Goal: Complete application form

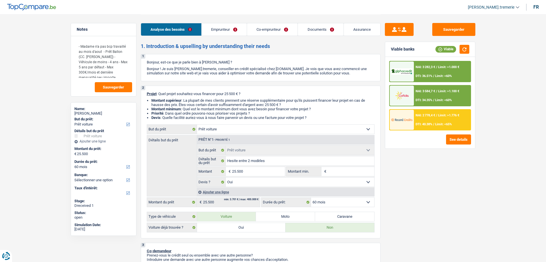
select select "car"
select select "60"
select select "car"
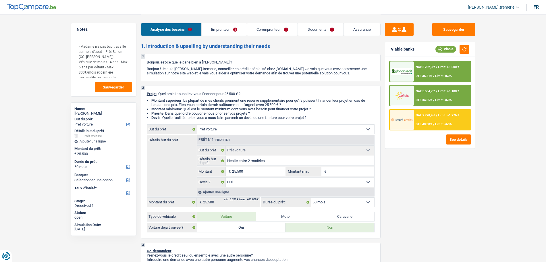
select select "yes"
select select "60"
select select "publicEmployee"
select select "familyAllowances"
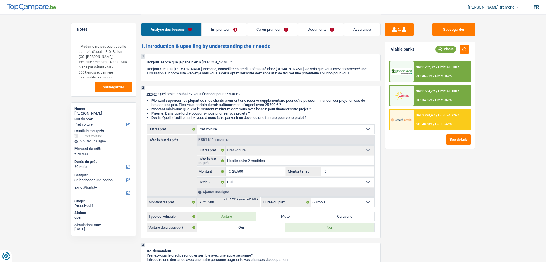
select select "netSalary"
select select "mealVouchers"
select select "netSalary"
select select "other"
select select "mealVouchers"
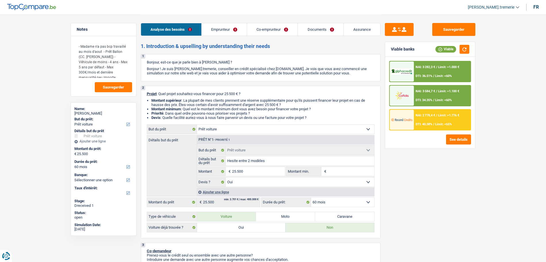
select select "ownerWithMortgage"
select select "mortgage"
select select "300"
select select "mortgage"
select select "120"
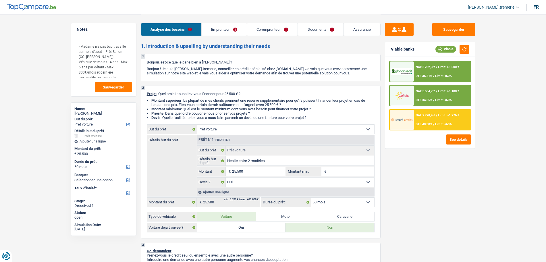
select select "car"
select select "yes"
select select "60"
select select "32"
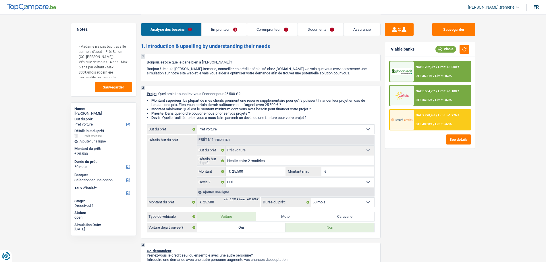
select select "cohabitation"
drag, startPoint x: 0, startPoint y: 0, endPoint x: 242, endPoint y: 29, distance: 243.4
click at [242, 29] on link "Emprunteur" at bounding box center [224, 29] width 45 height 12
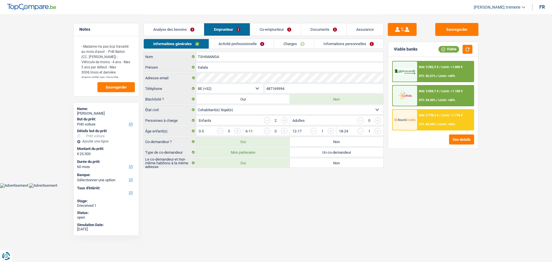
click at [328, 30] on link "Documents" at bounding box center [323, 29] width 45 height 12
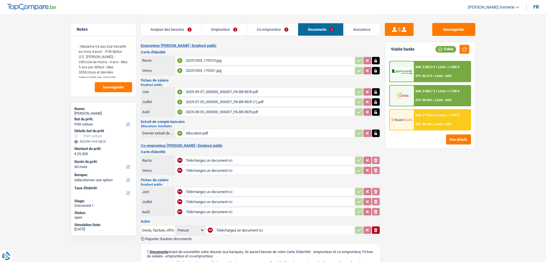
click at [208, 62] on div "20251003_170510.jpg" at bounding box center [269, 60] width 167 height 9
click at [201, 69] on div "20251003_170531.jpg" at bounding box center [269, 70] width 167 height 9
click at [201, 92] on div "2025-09-07_000000_306307_PA-BR-BDR.pdf" at bounding box center [269, 92] width 167 height 9
click at [214, 200] on input "Téléchargez un document ici" at bounding box center [269, 201] width 167 height 9
type input "C:\fakepath\cornet juille.jpg"
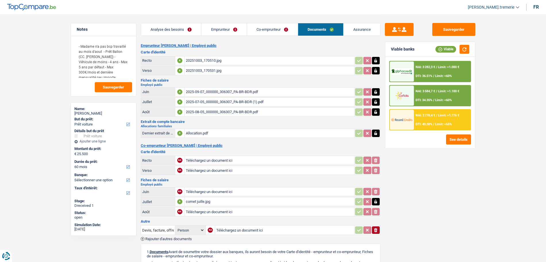
click at [207, 213] on input "Téléchargez un document ici" at bounding box center [269, 211] width 167 height 9
type input "C:\fakepath\cornet aout.jpg"
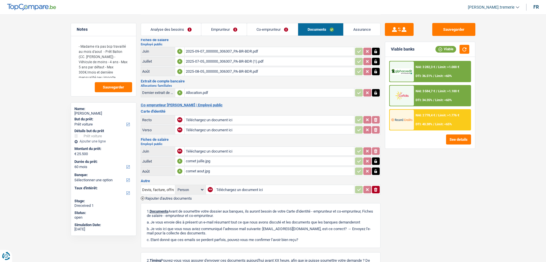
scroll to position [41, 0]
click at [157, 29] on link "Analyse des besoins" at bounding box center [171, 29] width 60 height 12
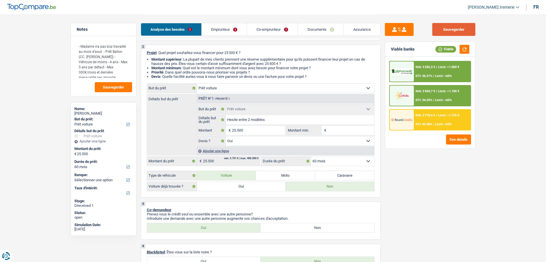
click at [448, 32] on button "Sauvegarder" at bounding box center [454, 29] width 43 height 13
